Goal: Task Accomplishment & Management: Manage account settings

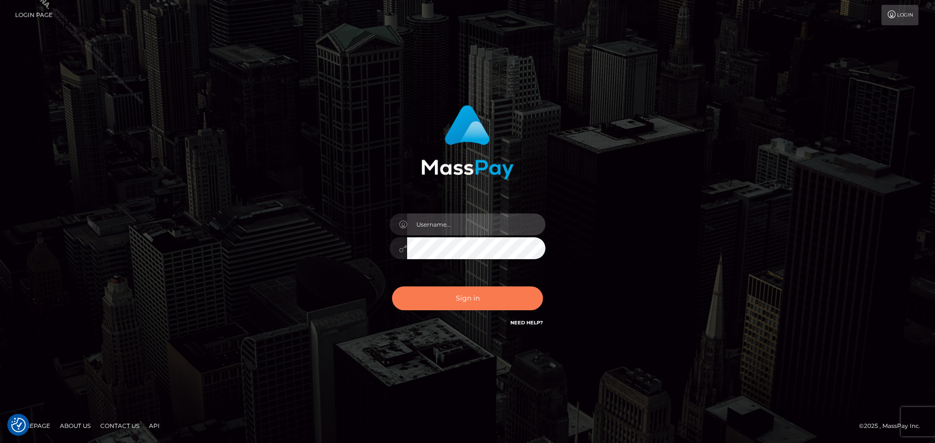
type input "Karin.megabonanza"
click at [466, 302] on button "Sign in" at bounding box center [467, 299] width 151 height 24
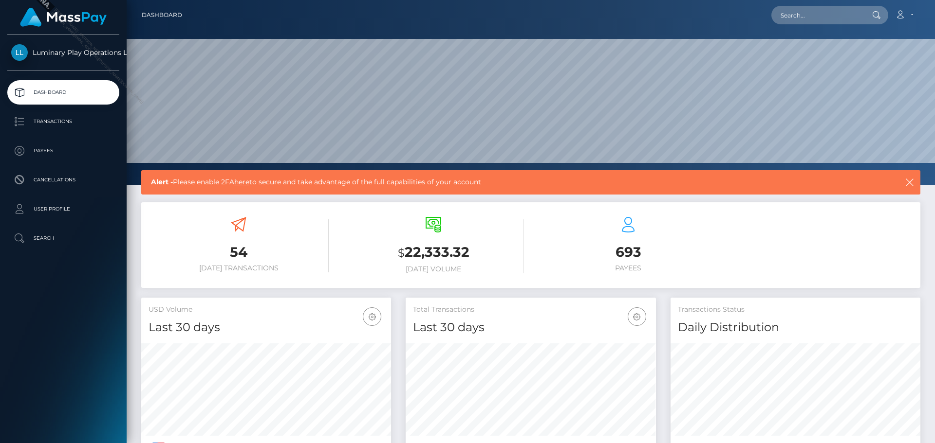
scroll to position [173, 250]
click at [59, 49] on span "Luminary Play Operations Limited" at bounding box center [63, 52] width 112 height 9
click at [75, 21] on img at bounding box center [63, 17] width 87 height 19
click at [89, 213] on p "User Profile" at bounding box center [63, 209] width 104 height 15
